Goal: Find specific page/section: Find specific page/section

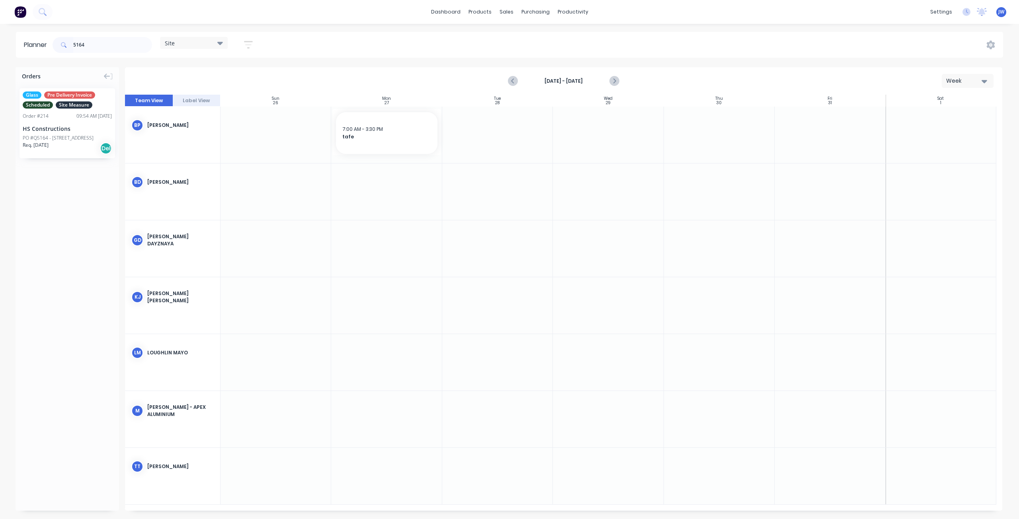
type input "5164"
click at [80, 125] on div "HS Constructions" at bounding box center [67, 129] width 89 height 8
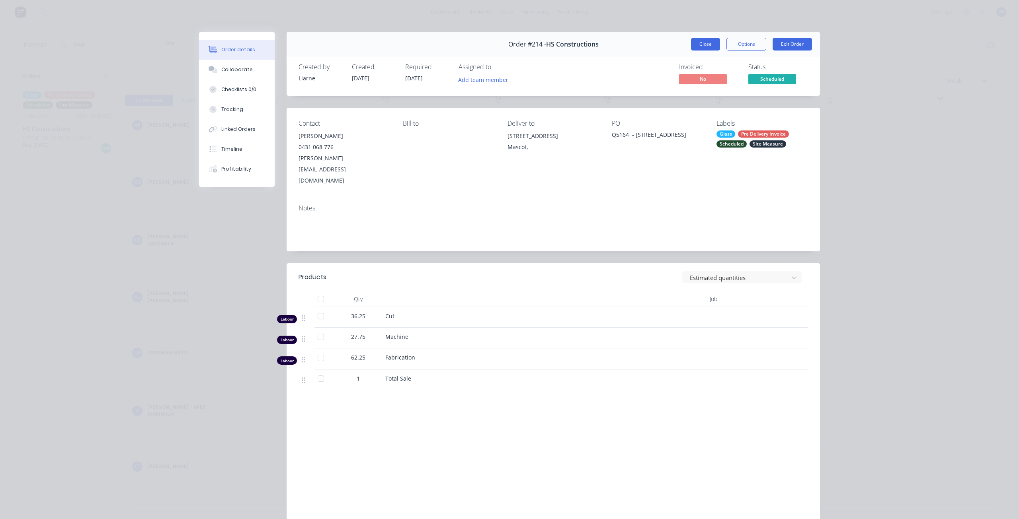
click at [710, 43] on button "Close" at bounding box center [705, 44] width 29 height 13
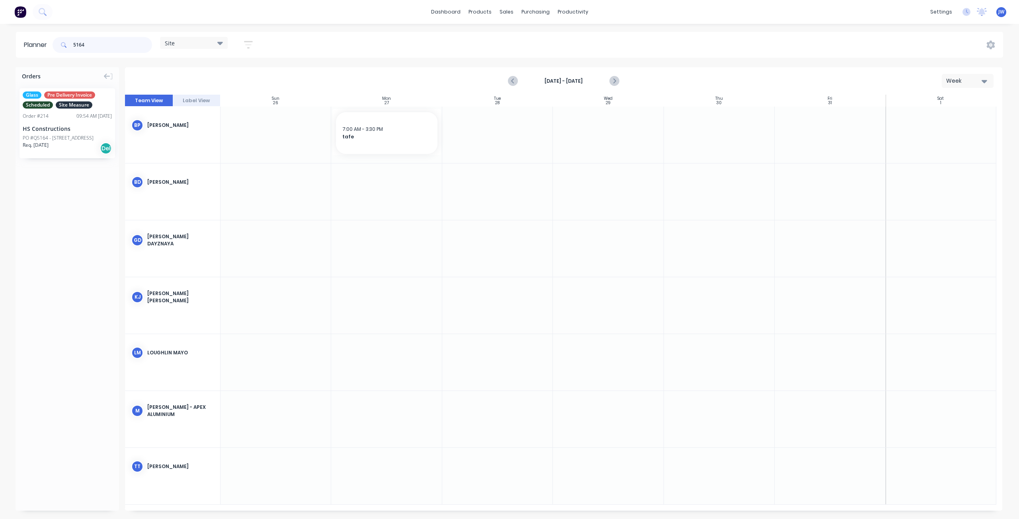
drag, startPoint x: 71, startPoint y: 46, endPoint x: 39, endPoint y: 46, distance: 31.4
click at [48, 47] on header "Planner 5164 Site Save new view None (Default) edit Factory edit Office edit Si…" at bounding box center [509, 45] width 987 height 26
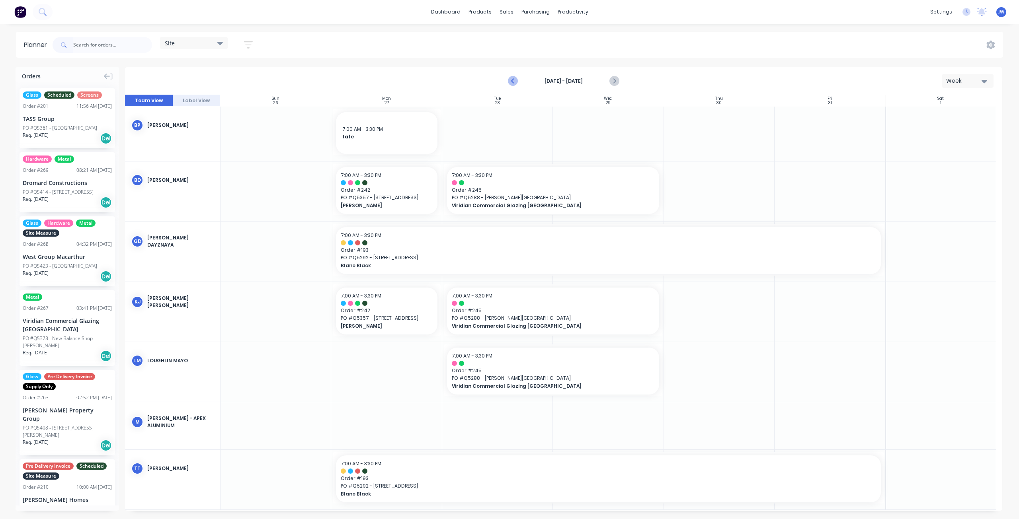
click at [515, 79] on icon "Previous page" at bounding box center [514, 81] width 10 height 10
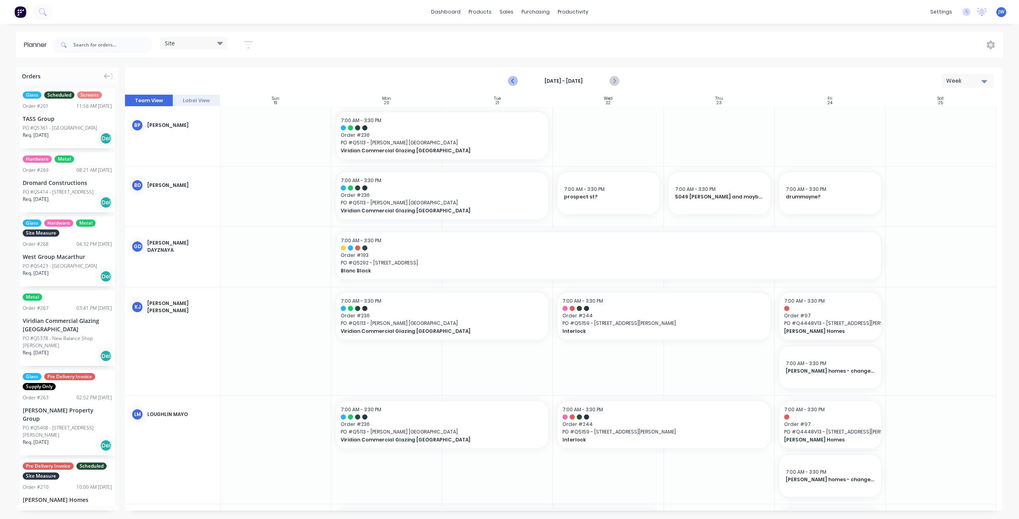
click at [515, 79] on icon "Previous page" at bounding box center [514, 81] width 10 height 10
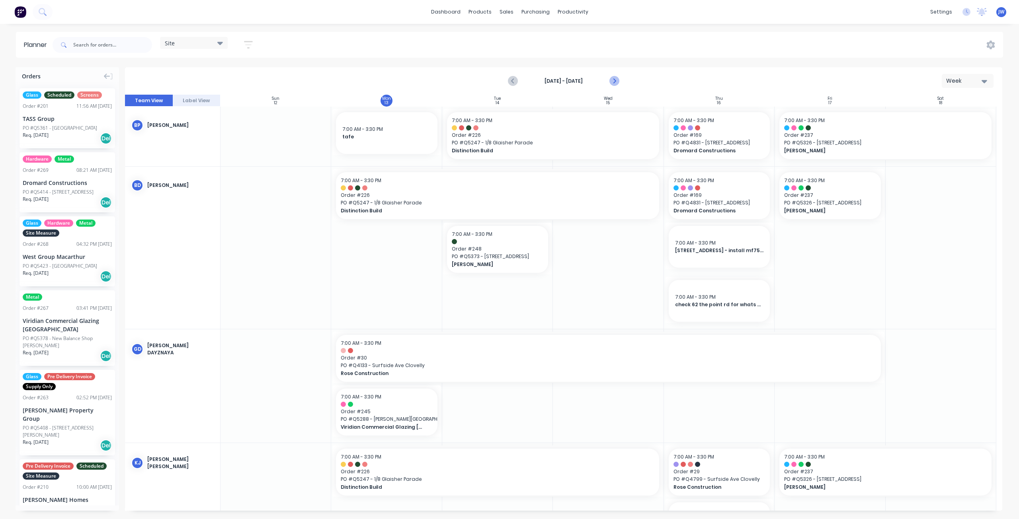
click at [615, 82] on icon "Next page" at bounding box center [614, 81] width 10 height 10
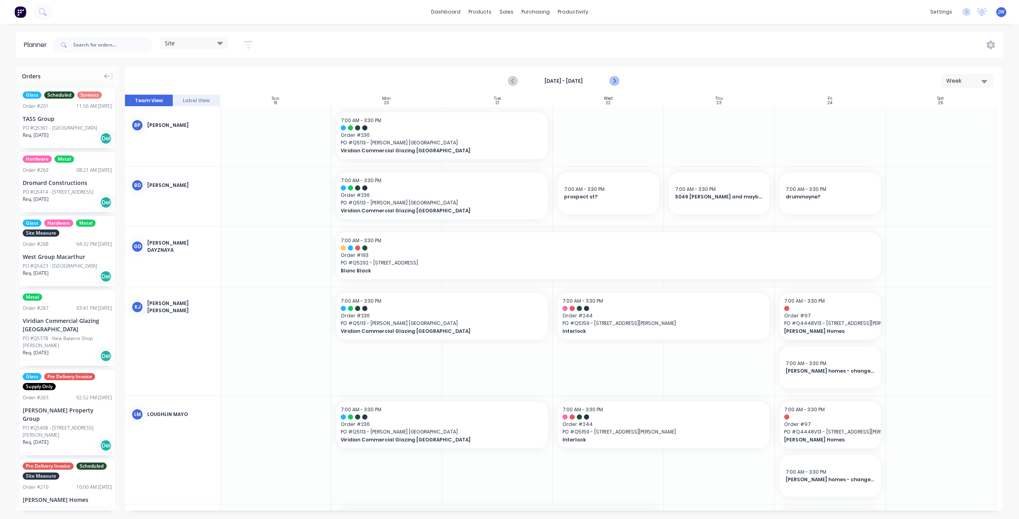
click at [611, 84] on icon "Next page" at bounding box center [614, 81] width 10 height 10
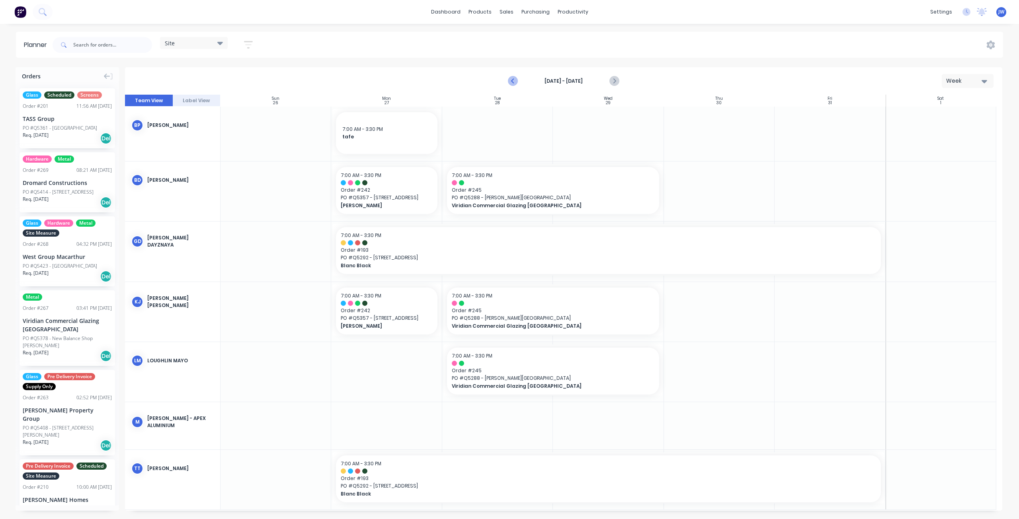
click at [513, 77] on icon "Previous page" at bounding box center [514, 81] width 10 height 10
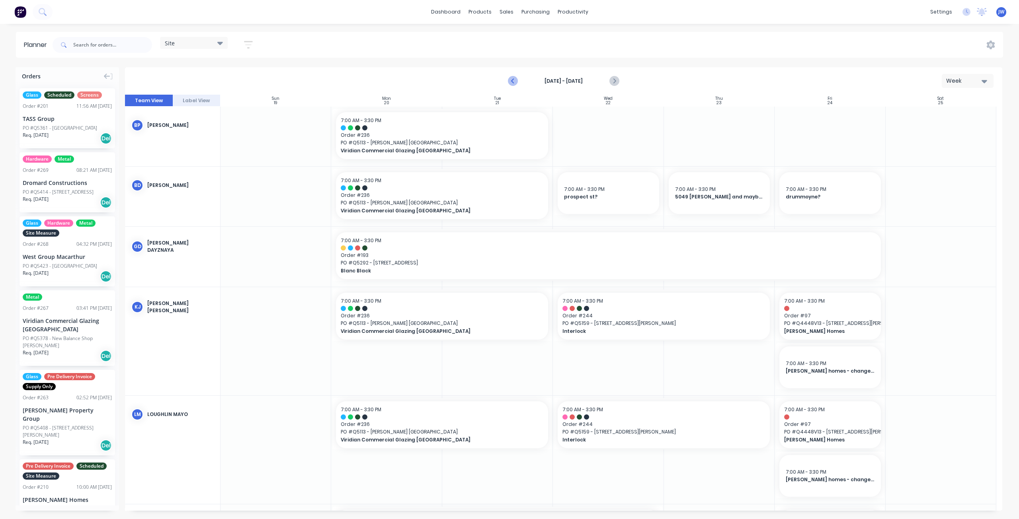
click at [511, 78] on icon "Previous page" at bounding box center [514, 81] width 10 height 10
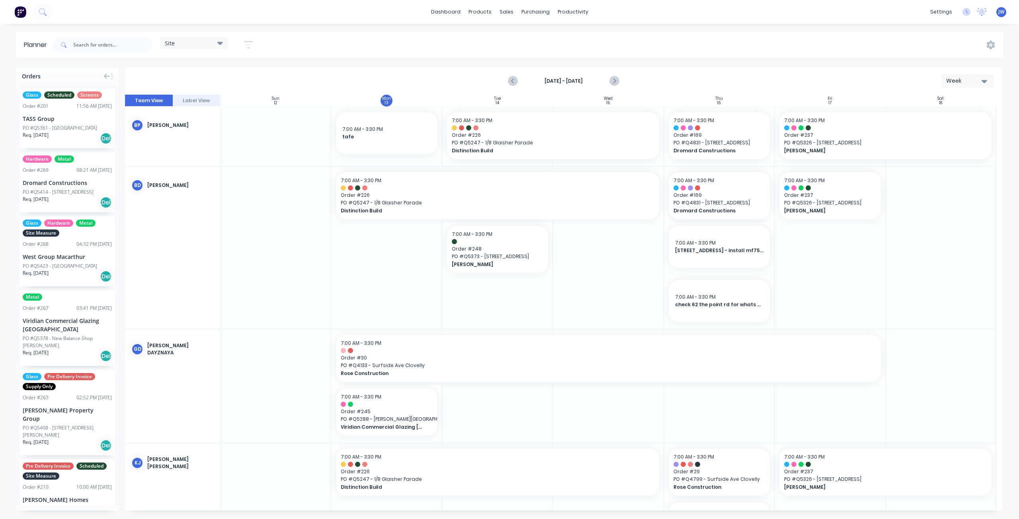
scroll to position [80, 0]
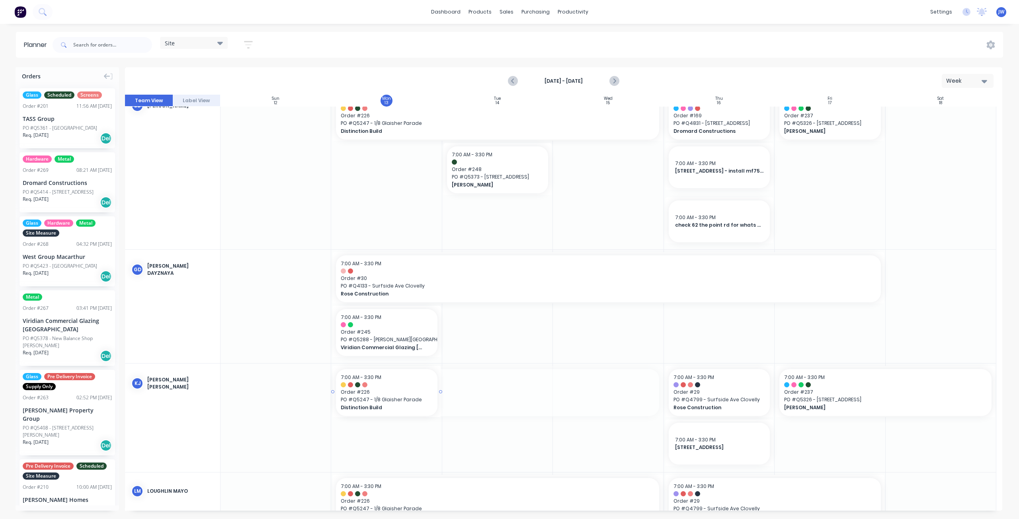
drag, startPoint x: 661, startPoint y: 393, endPoint x: 424, endPoint y: 398, distance: 236.9
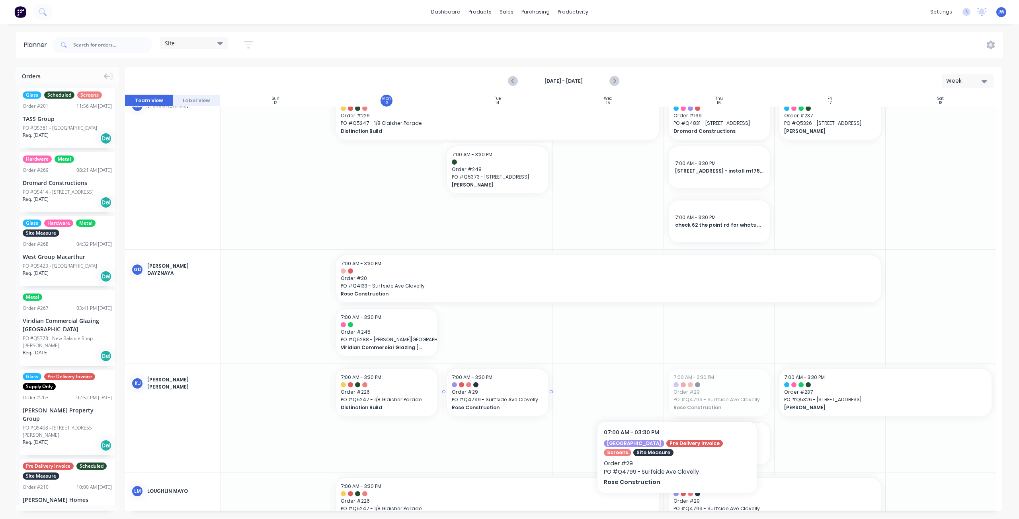
drag, startPoint x: 702, startPoint y: 398, endPoint x: 512, endPoint y: 389, distance: 190.5
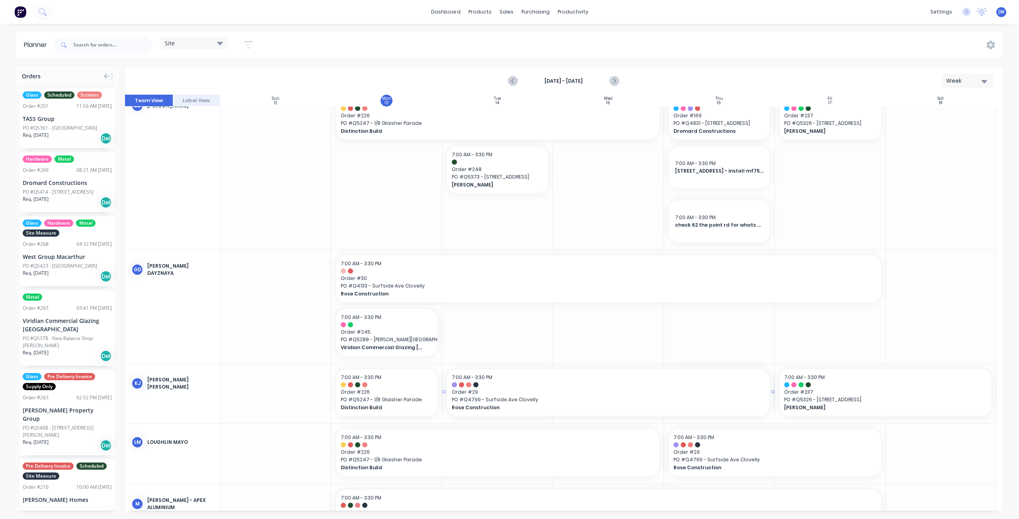
drag, startPoint x: 551, startPoint y: 393, endPoint x: 695, endPoint y: 398, distance: 144.2
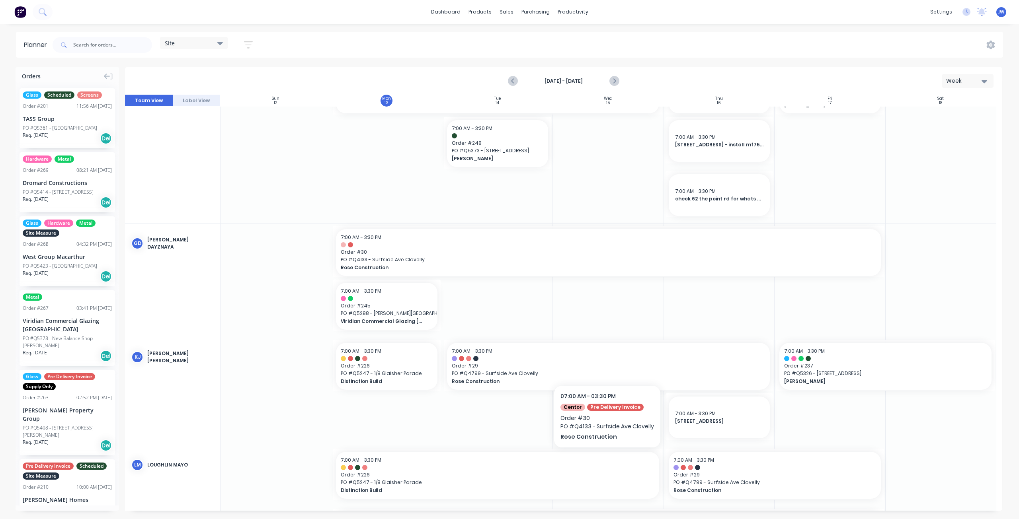
scroll to position [119, 0]
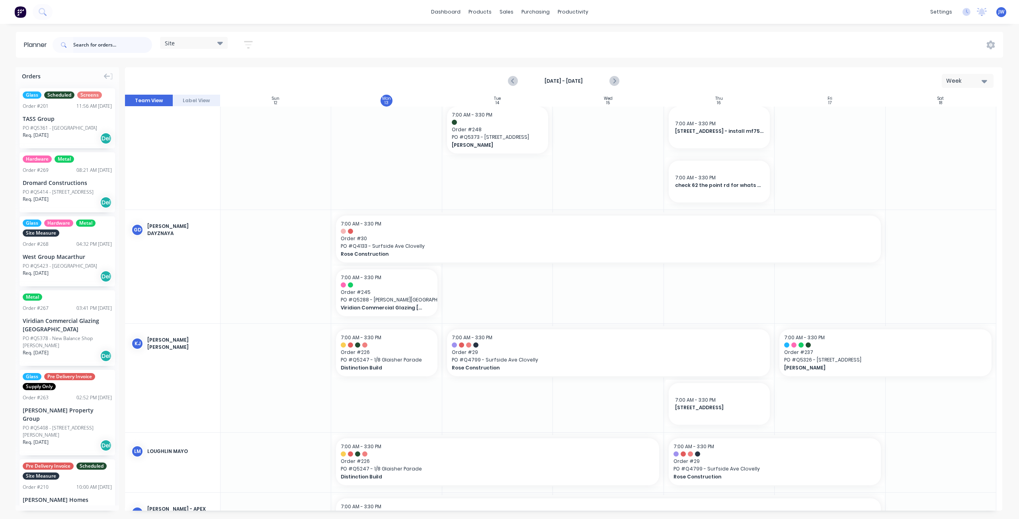
click at [122, 52] on input "text" at bounding box center [112, 45] width 79 height 16
type input "glashier"
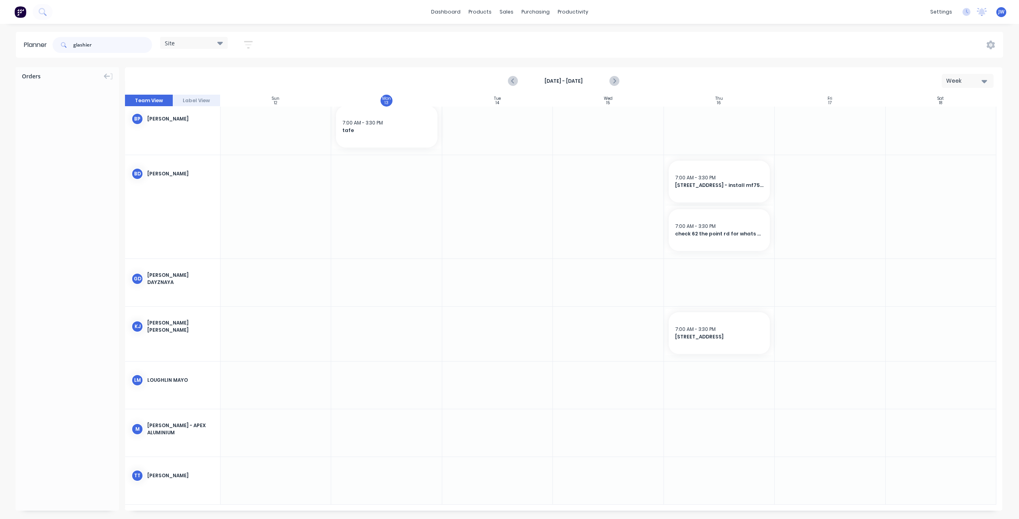
scroll to position [0, 0]
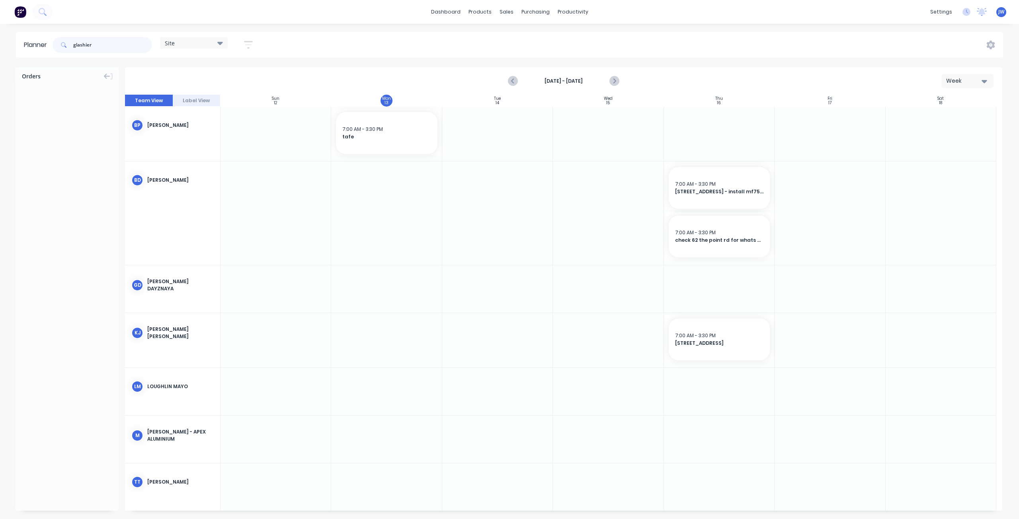
drag, startPoint x: 97, startPoint y: 44, endPoint x: 43, endPoint y: 44, distance: 53.7
click at [43, 44] on header "Planner glashier Site Save new view None (Default) edit Factory edit Office edi…" at bounding box center [509, 45] width 987 height 26
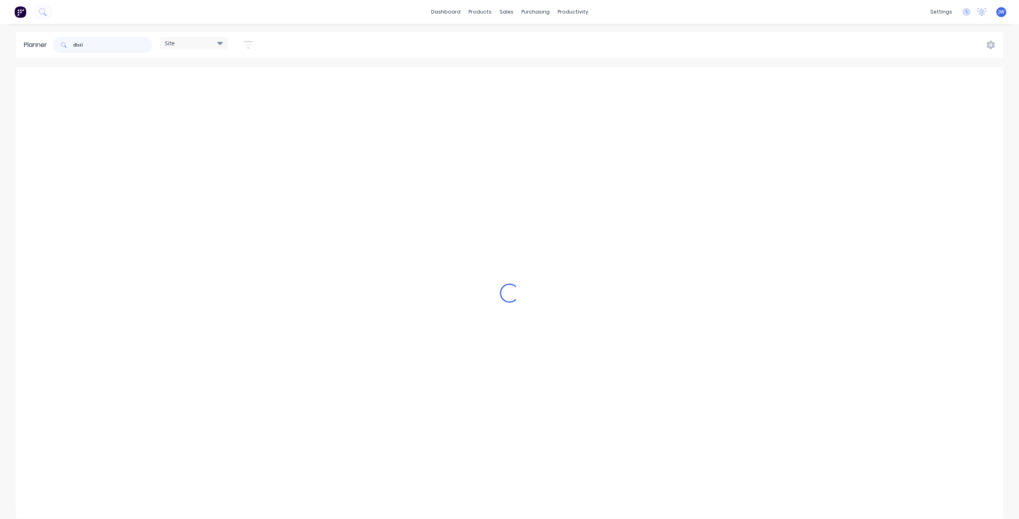
scroll to position [6, 0]
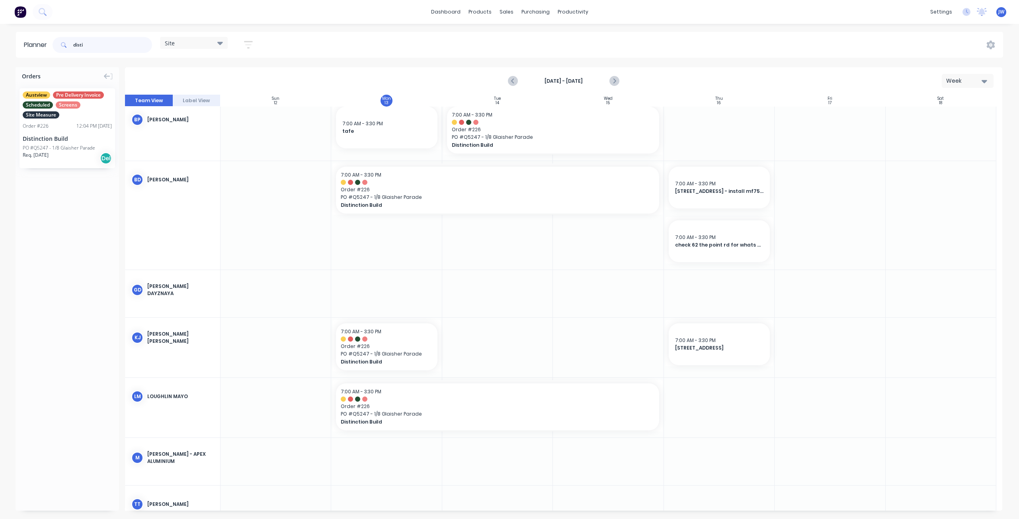
type input "disti"
click at [36, 98] on span "Austview" at bounding box center [36, 95] width 27 height 7
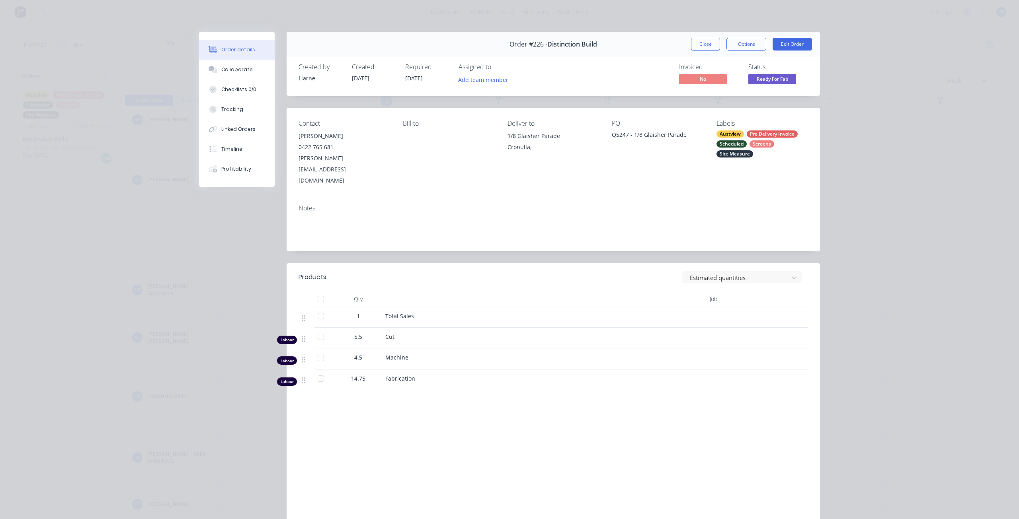
click at [730, 133] on div "Austview" at bounding box center [730, 134] width 27 height 7
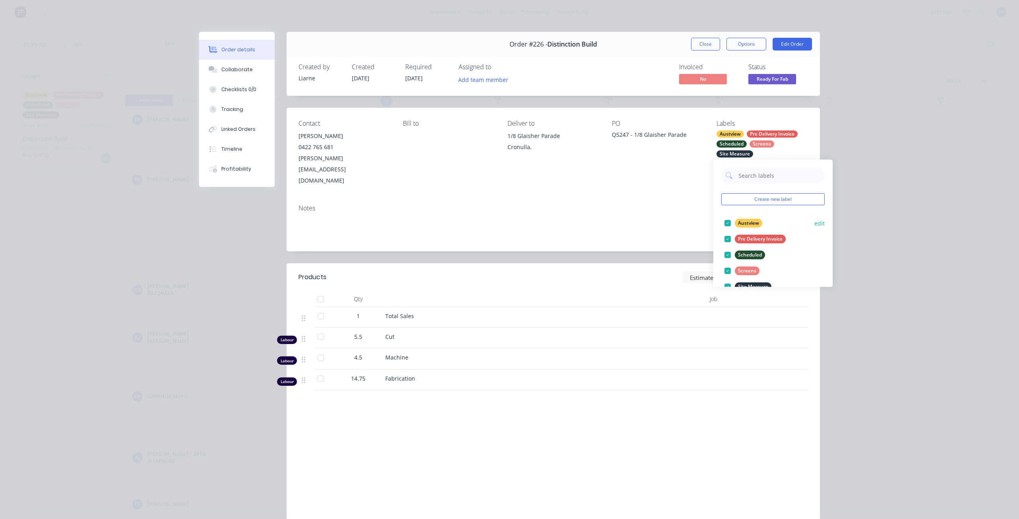
click at [750, 225] on div "Austview" at bounding box center [748, 223] width 27 height 9
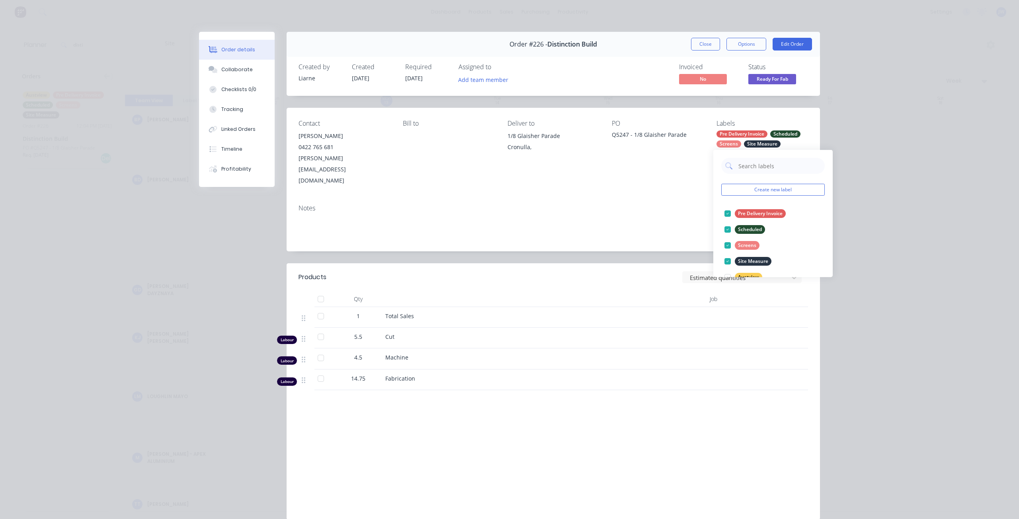
click at [673, 205] on div "Notes" at bounding box center [554, 209] width 510 height 8
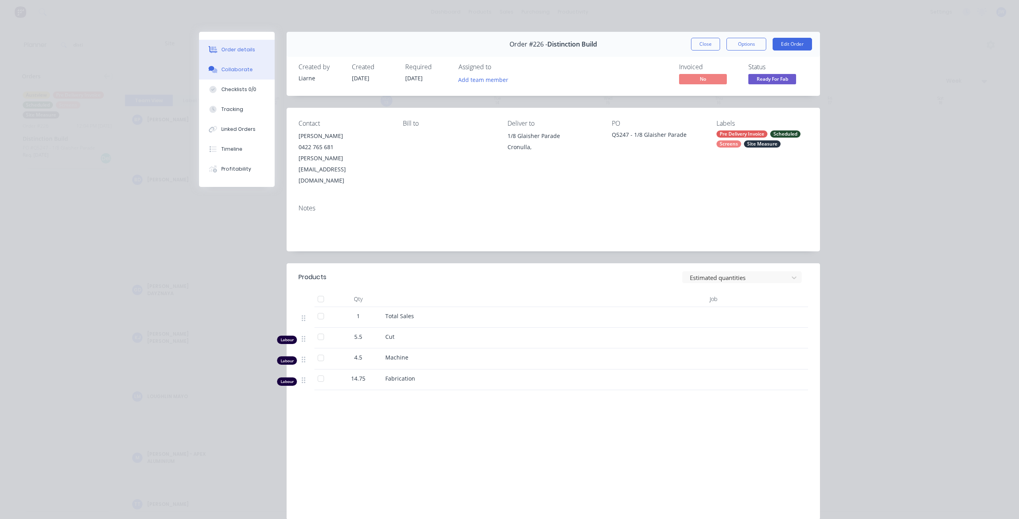
click at [225, 75] on button "Collaborate" at bounding box center [237, 70] width 76 height 20
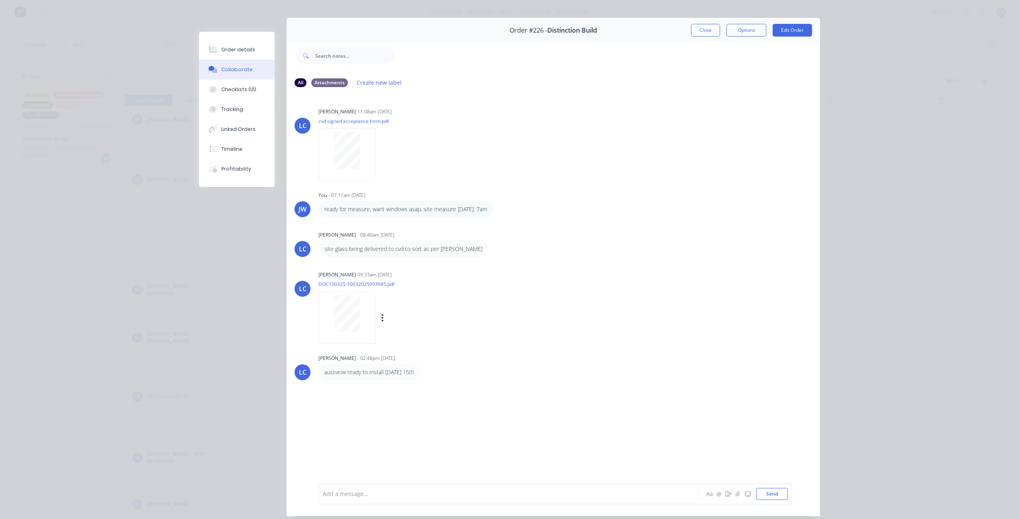
scroll to position [35, 0]
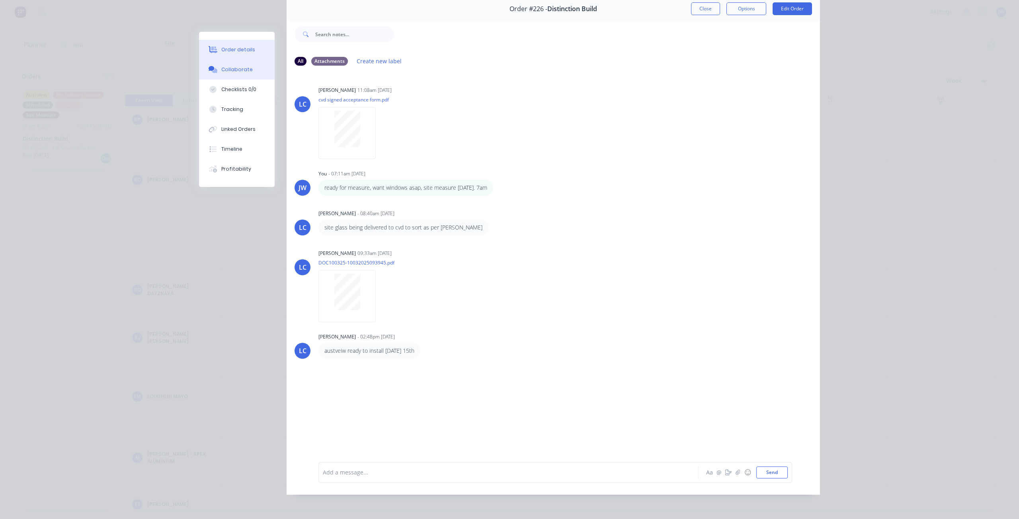
click at [252, 51] on button "Order details" at bounding box center [237, 50] width 76 height 20
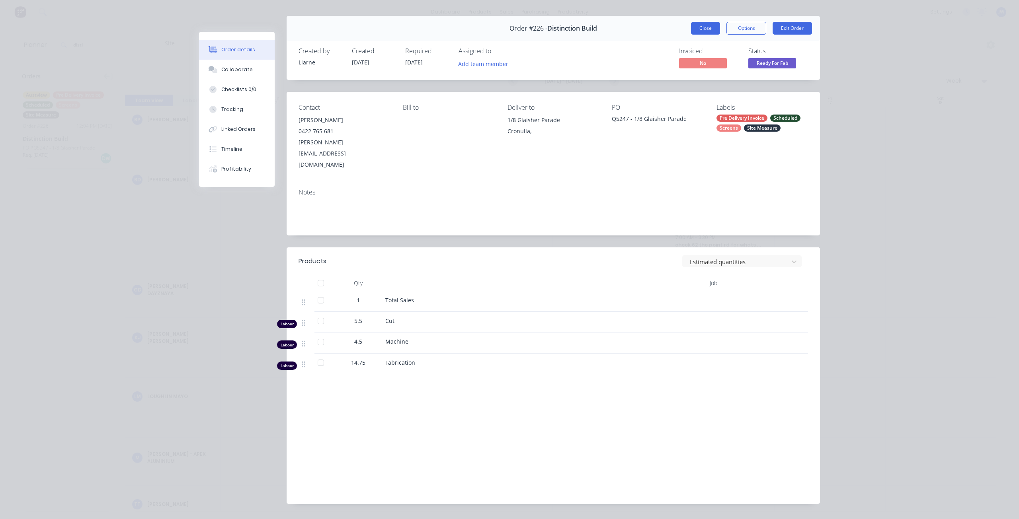
click at [697, 31] on button "Close" at bounding box center [705, 28] width 29 height 13
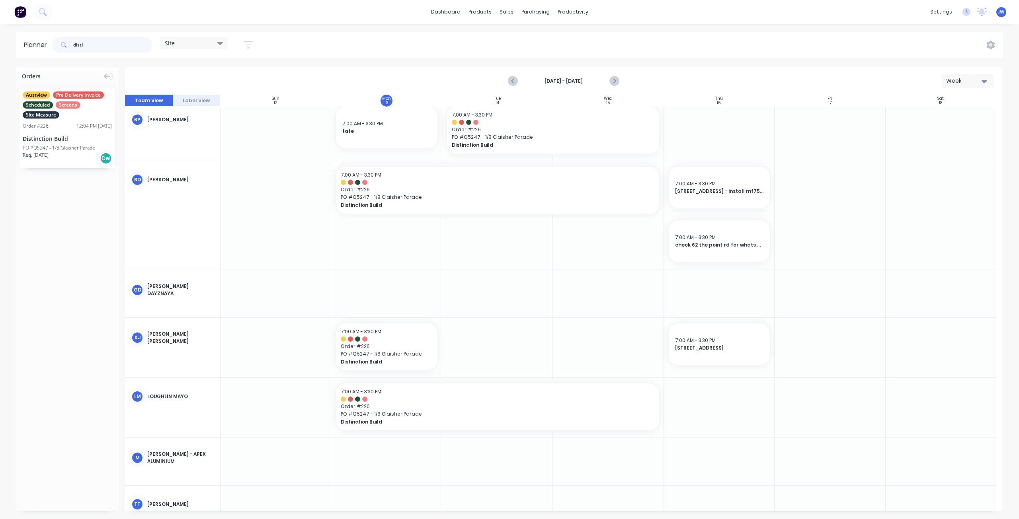
drag, startPoint x: 62, startPoint y: 43, endPoint x: 31, endPoint y: 43, distance: 31.1
click at [32, 43] on header "Planner disti Site Save new view None (Default) edit Factory edit Office edit S…" at bounding box center [509, 45] width 987 height 26
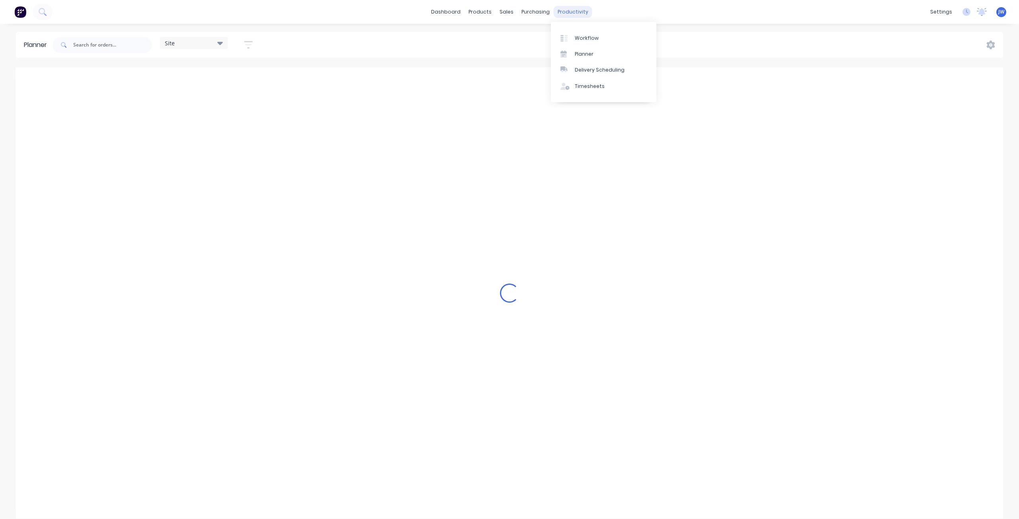
click at [566, 14] on div "productivity" at bounding box center [573, 12] width 39 height 12
click at [585, 53] on div "Planner" at bounding box center [584, 54] width 19 height 7
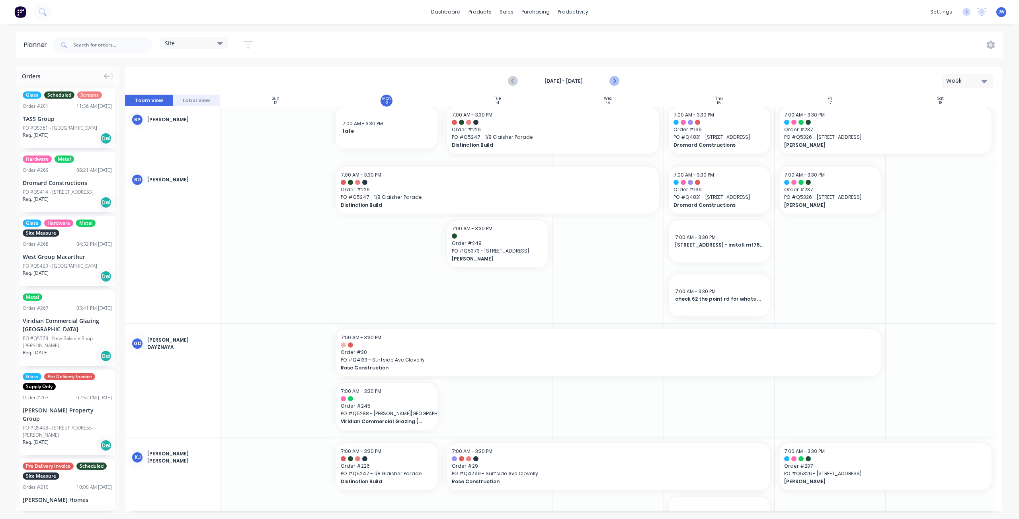
click at [616, 82] on icon "Next page" at bounding box center [614, 81] width 10 height 10
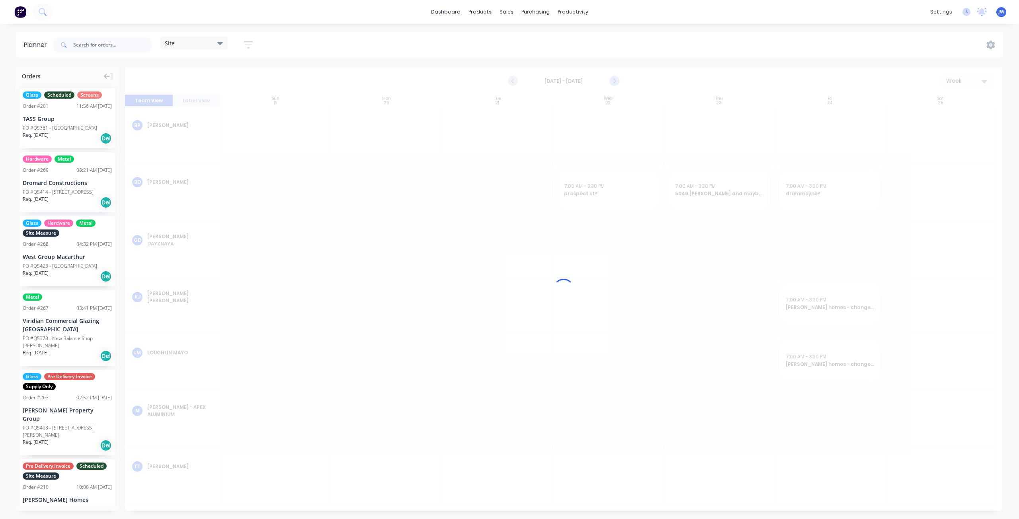
scroll to position [0, 0]
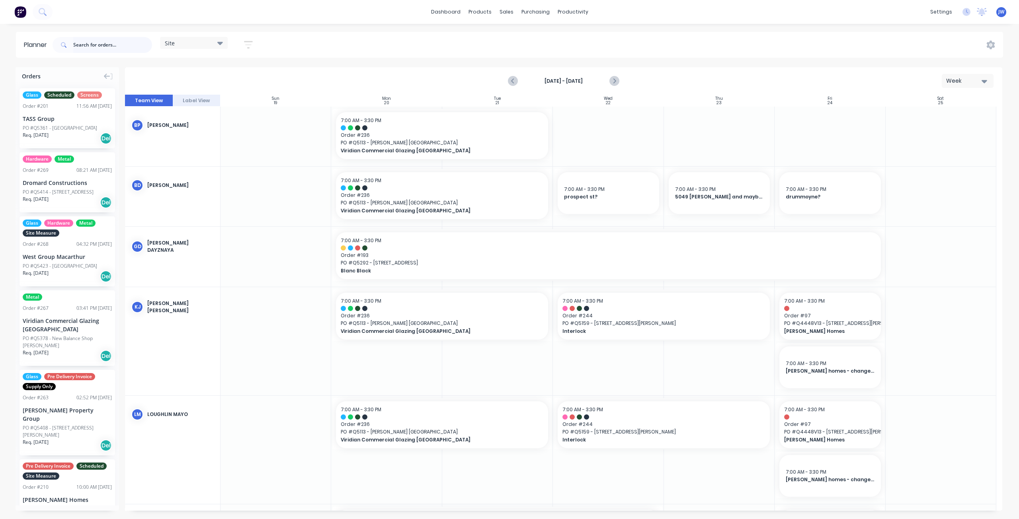
click at [98, 39] on input "text" at bounding box center [112, 45] width 79 height 16
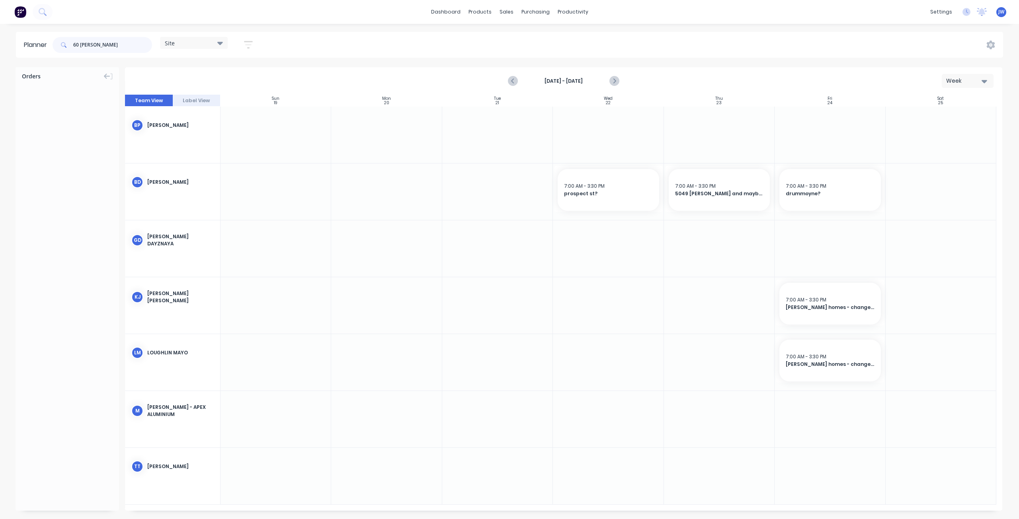
drag, startPoint x: 94, startPoint y: 43, endPoint x: 41, endPoint y: 47, distance: 53.9
click at [41, 47] on header "Planner 60 [PERSON_NAME] Site Save new view None (Default) edit Factory edit Of…" at bounding box center [509, 45] width 987 height 26
drag, startPoint x: 88, startPoint y: 48, endPoint x: 56, endPoint y: 47, distance: 31.9
click at [56, 48] on div "inerlock" at bounding box center [103, 45] width 100 height 16
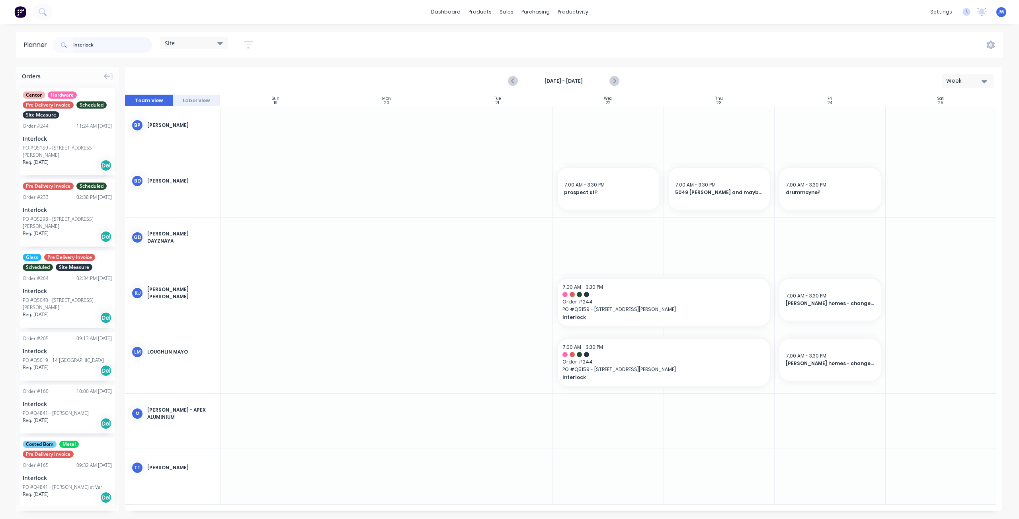
drag, startPoint x: 102, startPoint y: 47, endPoint x: -6, endPoint y: 45, distance: 107.5
click at [0, 45] on html "dashboard products sales purchasing productivity dashboard products Product Cat…" at bounding box center [509, 259] width 1019 height 519
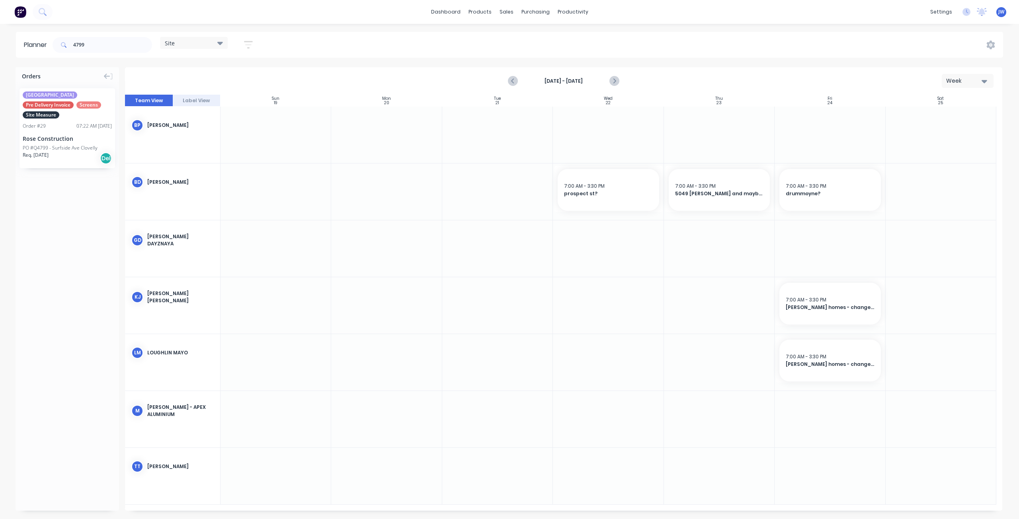
click at [74, 135] on div "Rose Construction" at bounding box center [67, 139] width 89 height 8
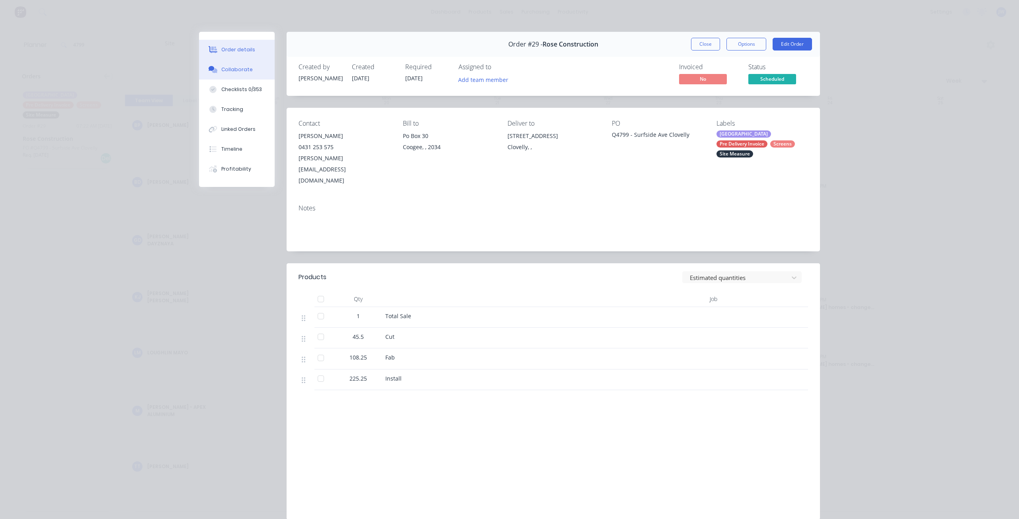
click at [238, 73] on div "Collaborate" at bounding box center [236, 69] width 31 height 7
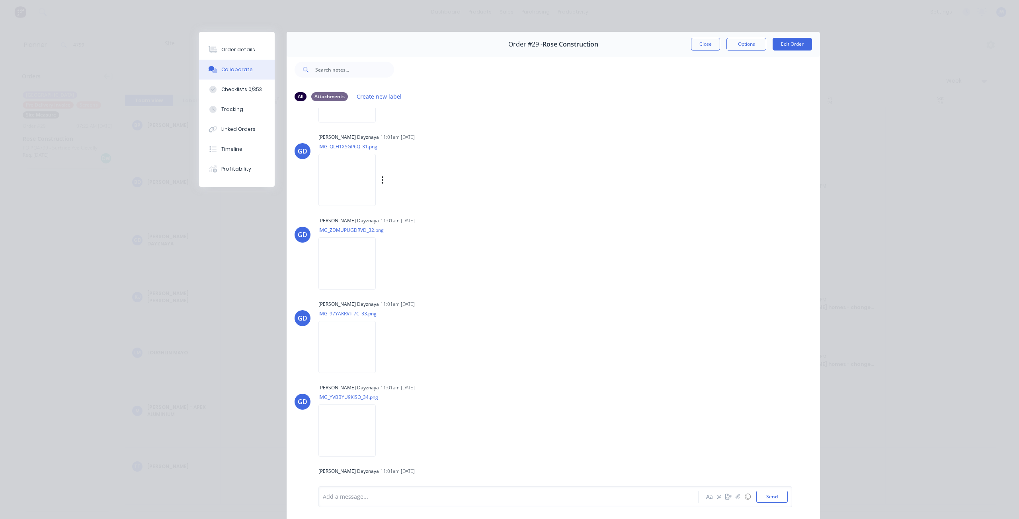
scroll to position [2667, 0]
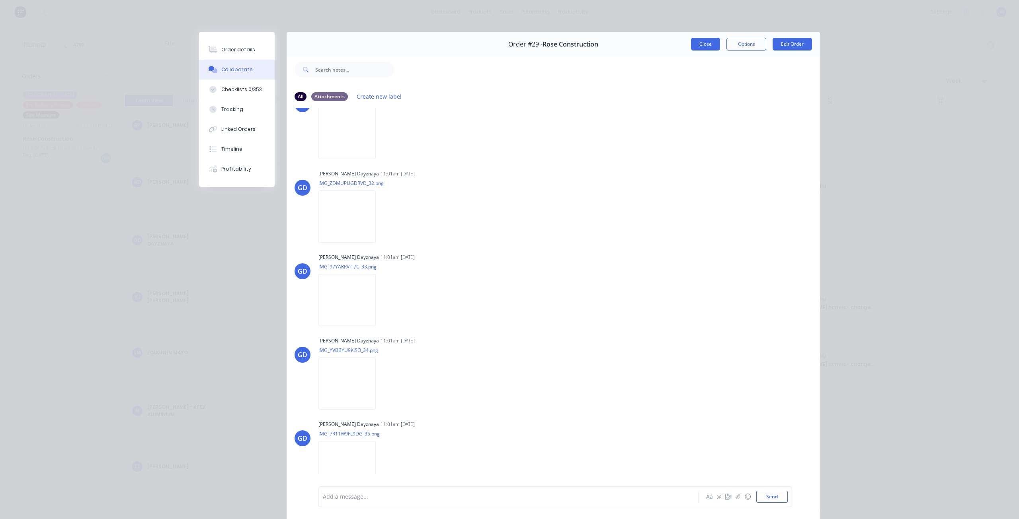
click at [704, 45] on button "Close" at bounding box center [705, 44] width 29 height 13
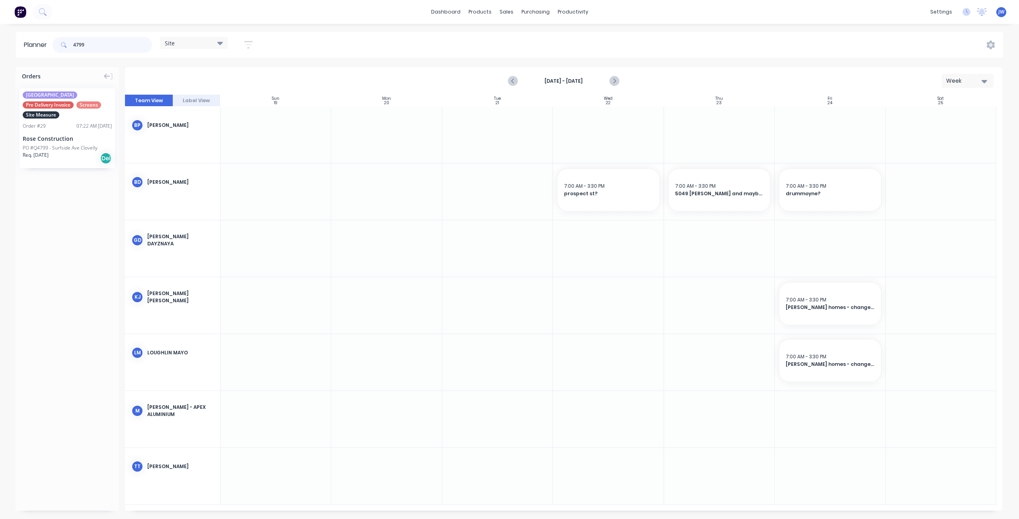
drag, startPoint x: 64, startPoint y: 47, endPoint x: 42, endPoint y: 49, distance: 22.8
click at [44, 49] on header "Planner 4799 Site Save new view None (Default) edit Factory edit Office edit Si…" at bounding box center [509, 45] width 987 height 26
click at [70, 125] on div "The Chillie Group" at bounding box center [67, 129] width 89 height 8
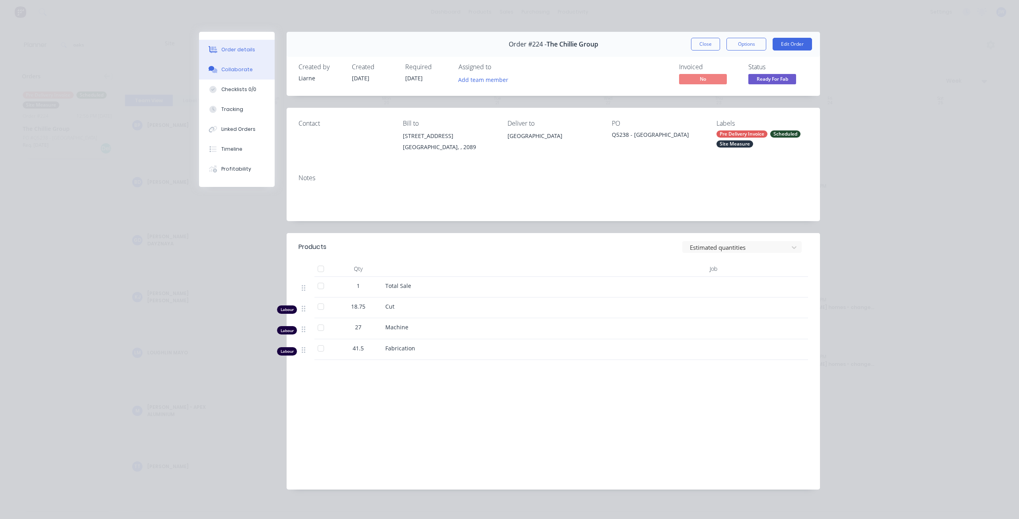
click at [245, 74] on button "Collaborate" at bounding box center [237, 70] width 76 height 20
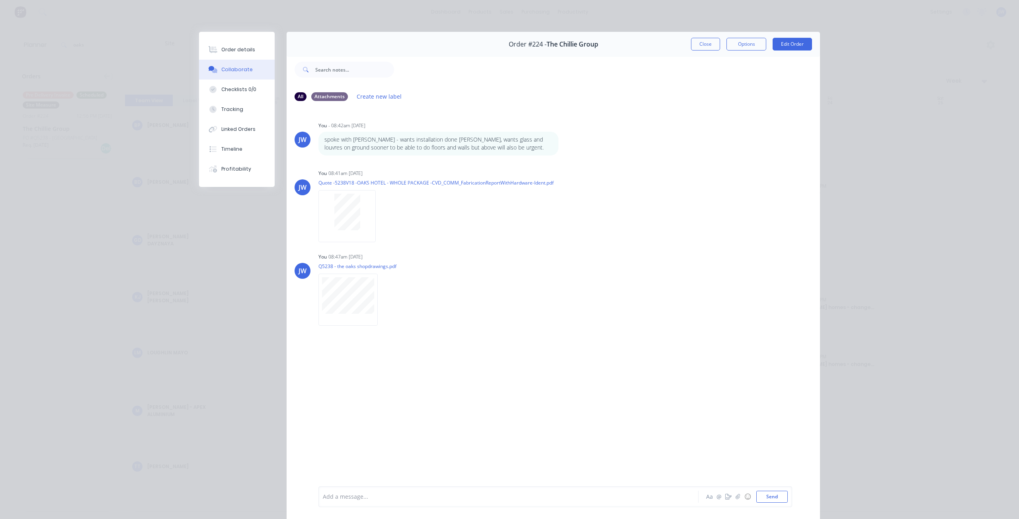
click at [703, 41] on button "Close" at bounding box center [705, 44] width 29 height 13
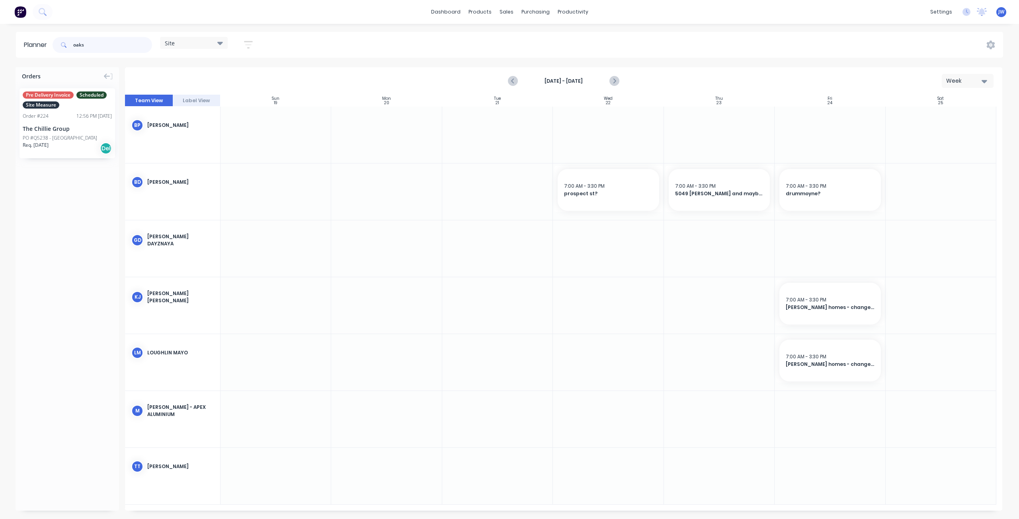
drag, startPoint x: 92, startPoint y: 47, endPoint x: 66, endPoint y: 45, distance: 26.7
click at [66, 45] on div "oaks" at bounding box center [103, 45] width 100 height 16
type input "5211"
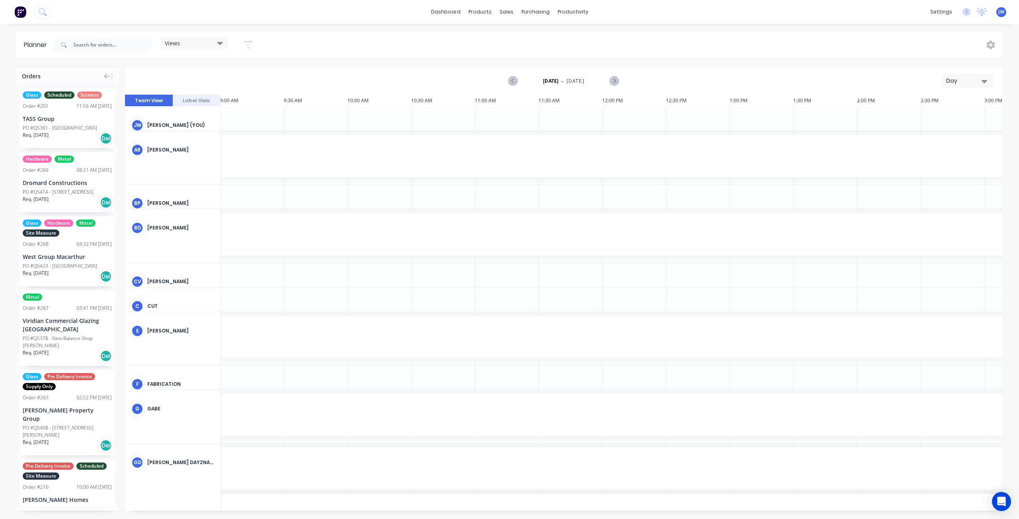
scroll to position [0, 304]
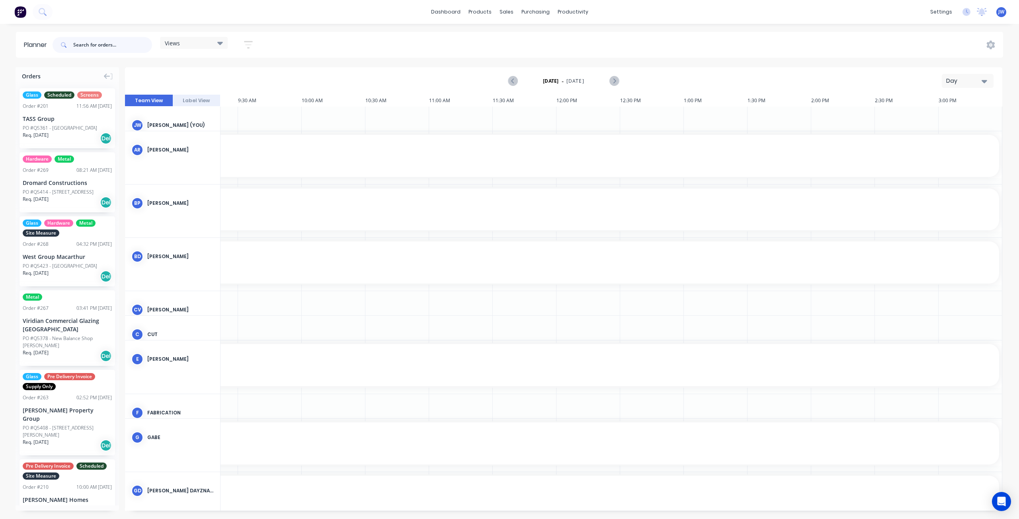
click at [84, 45] on input "text" at bounding box center [112, 45] width 79 height 16
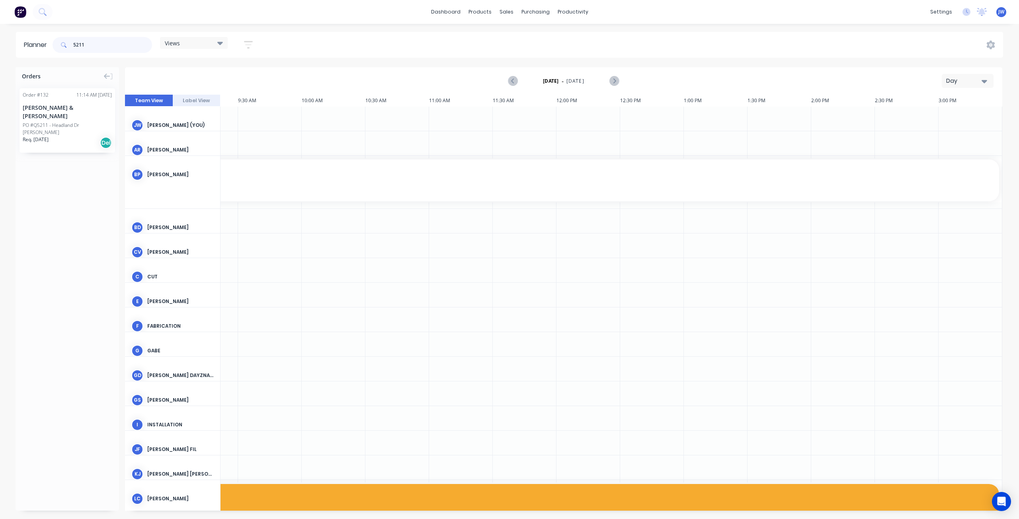
type input "5211"
click at [76, 106] on div "Lyn Shiels & Jamie Coelho" at bounding box center [67, 112] width 89 height 17
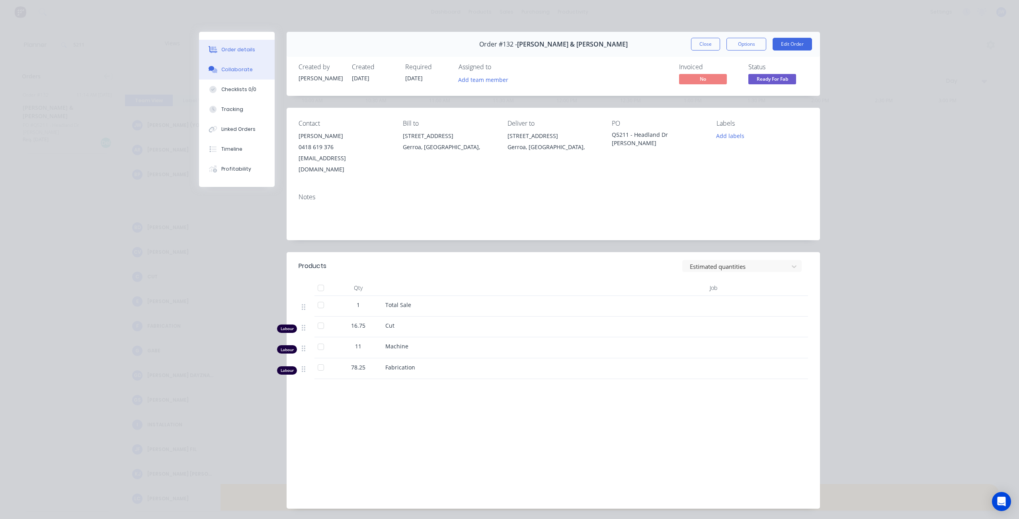
click at [230, 74] on button "Collaborate" at bounding box center [237, 70] width 76 height 20
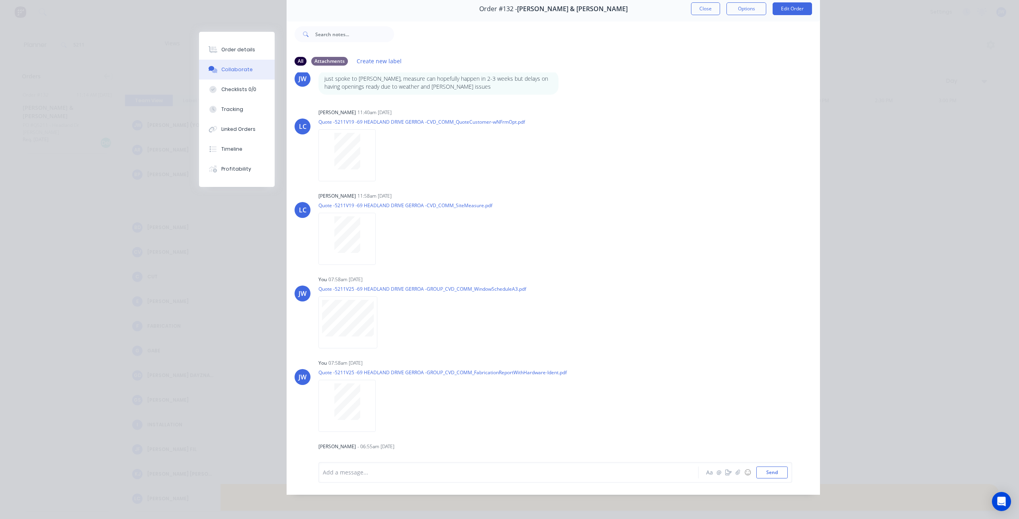
scroll to position [0, 0]
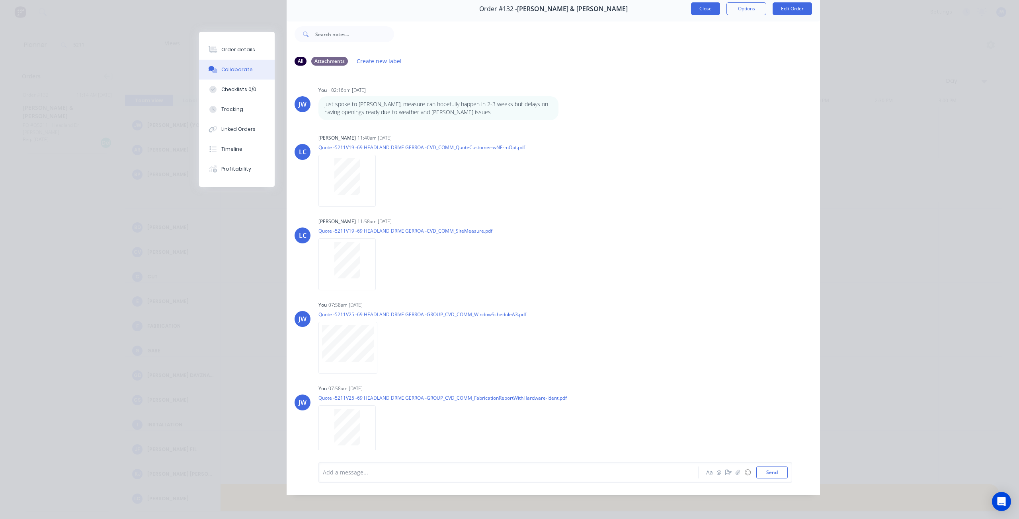
click at [714, 8] on button "Close" at bounding box center [705, 8] width 29 height 13
